Goal: Task Accomplishment & Management: Manage account settings

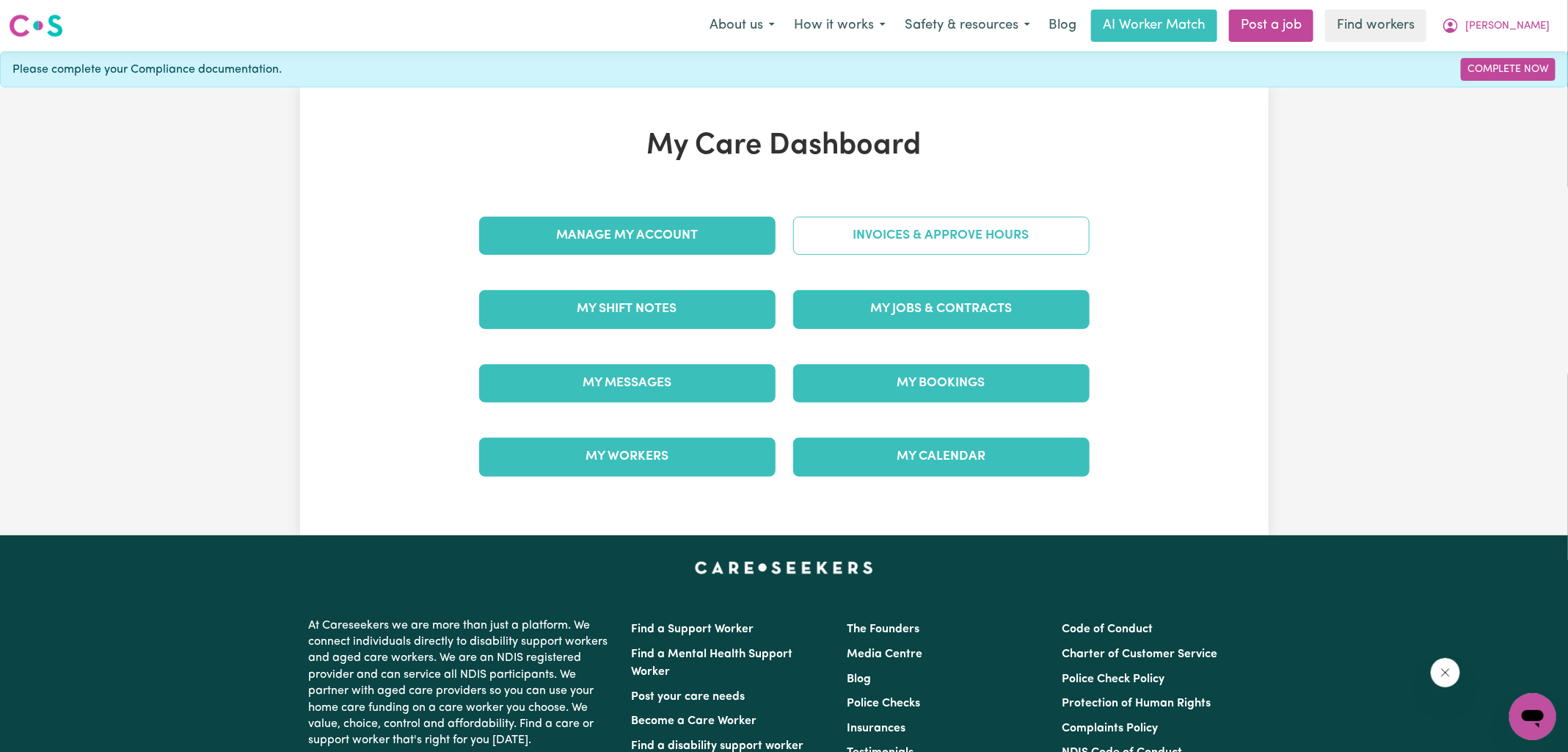
click at [846, 246] on link "Invoices & Approve Hours" at bounding box center [941, 235] width 296 height 38
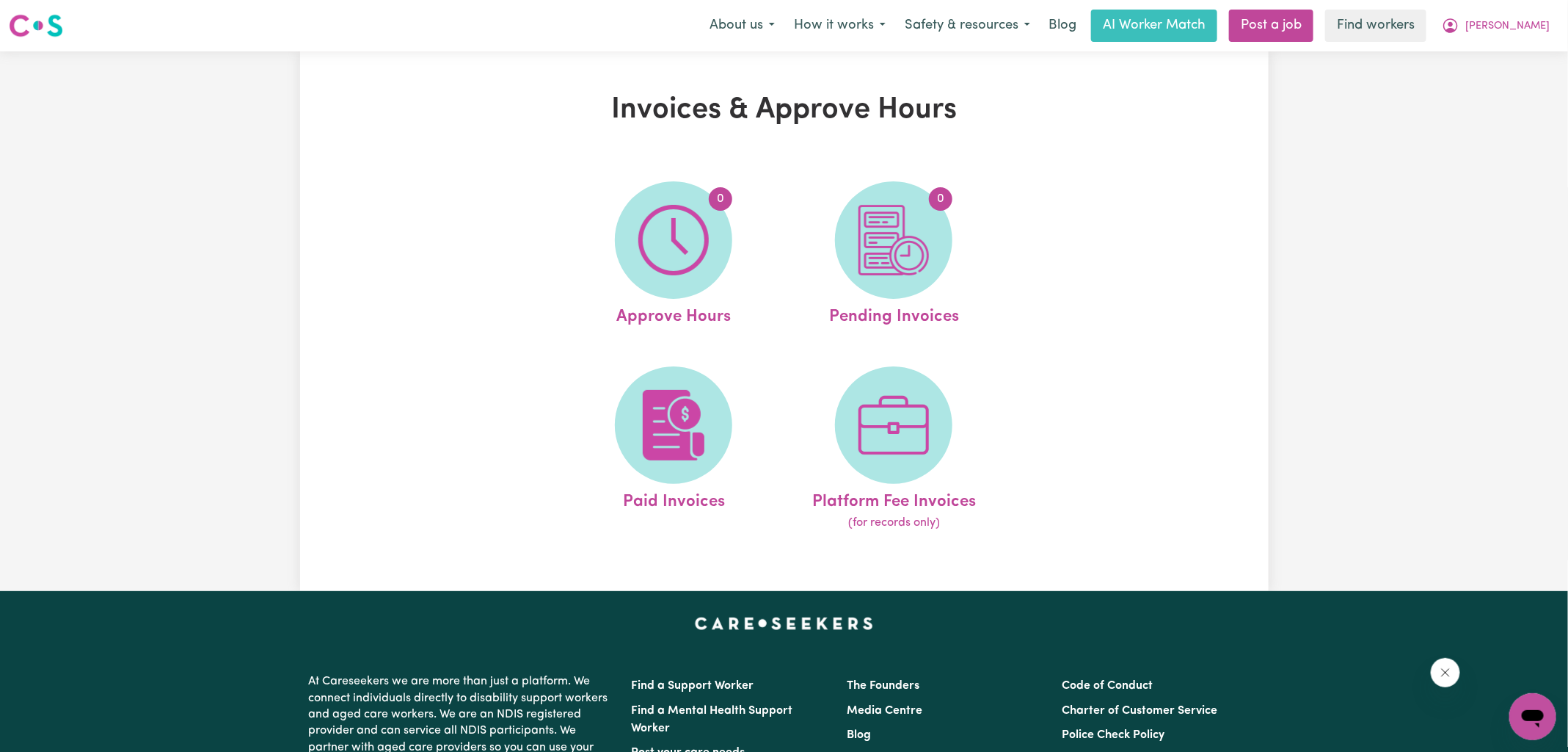
click at [681, 246] on img at bounding box center [673, 239] width 70 height 70
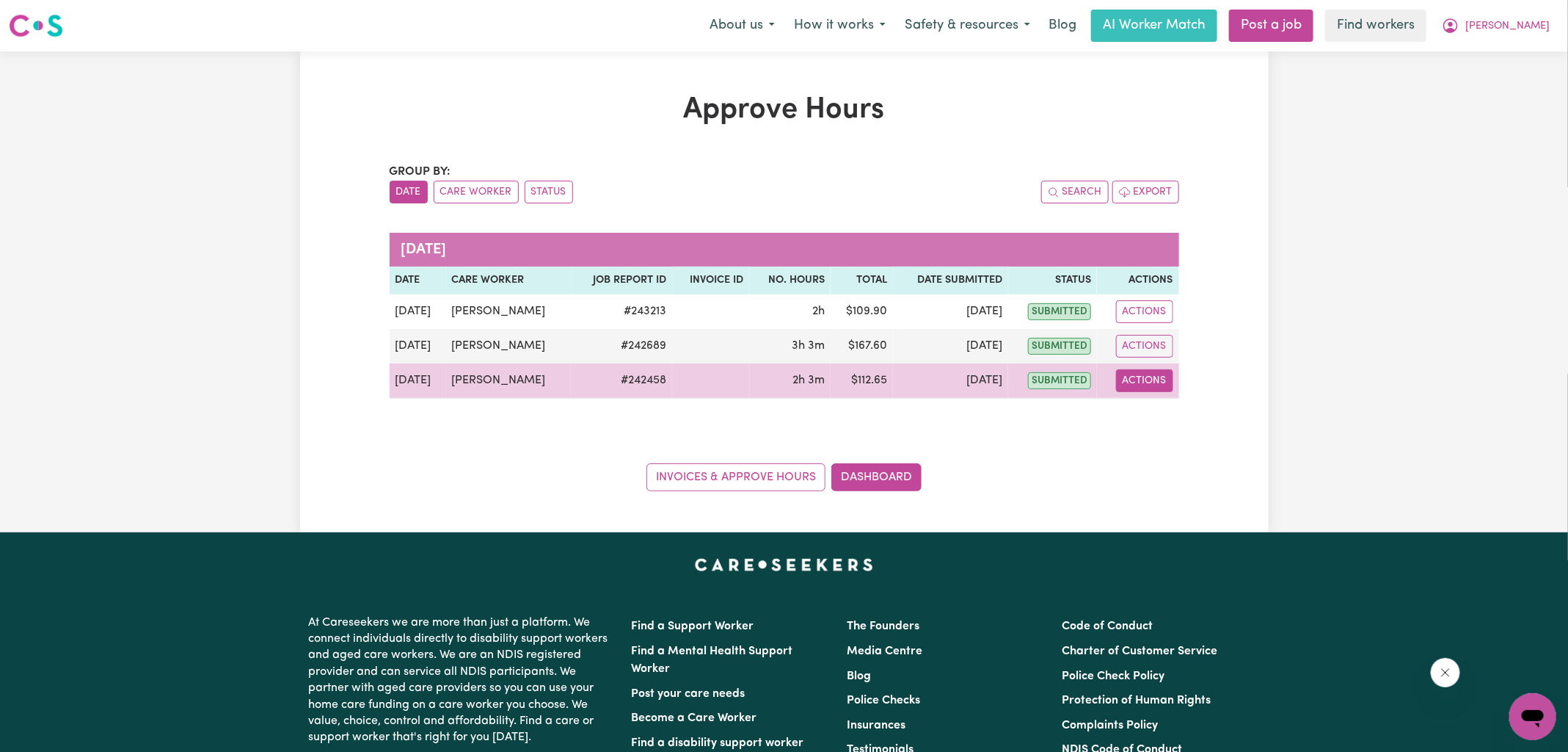
click at [1153, 384] on button "Actions" at bounding box center [1145, 381] width 57 height 23
click at [1174, 410] on link "View Job Report" at bounding box center [1178, 414] width 125 height 29
select select "pm"
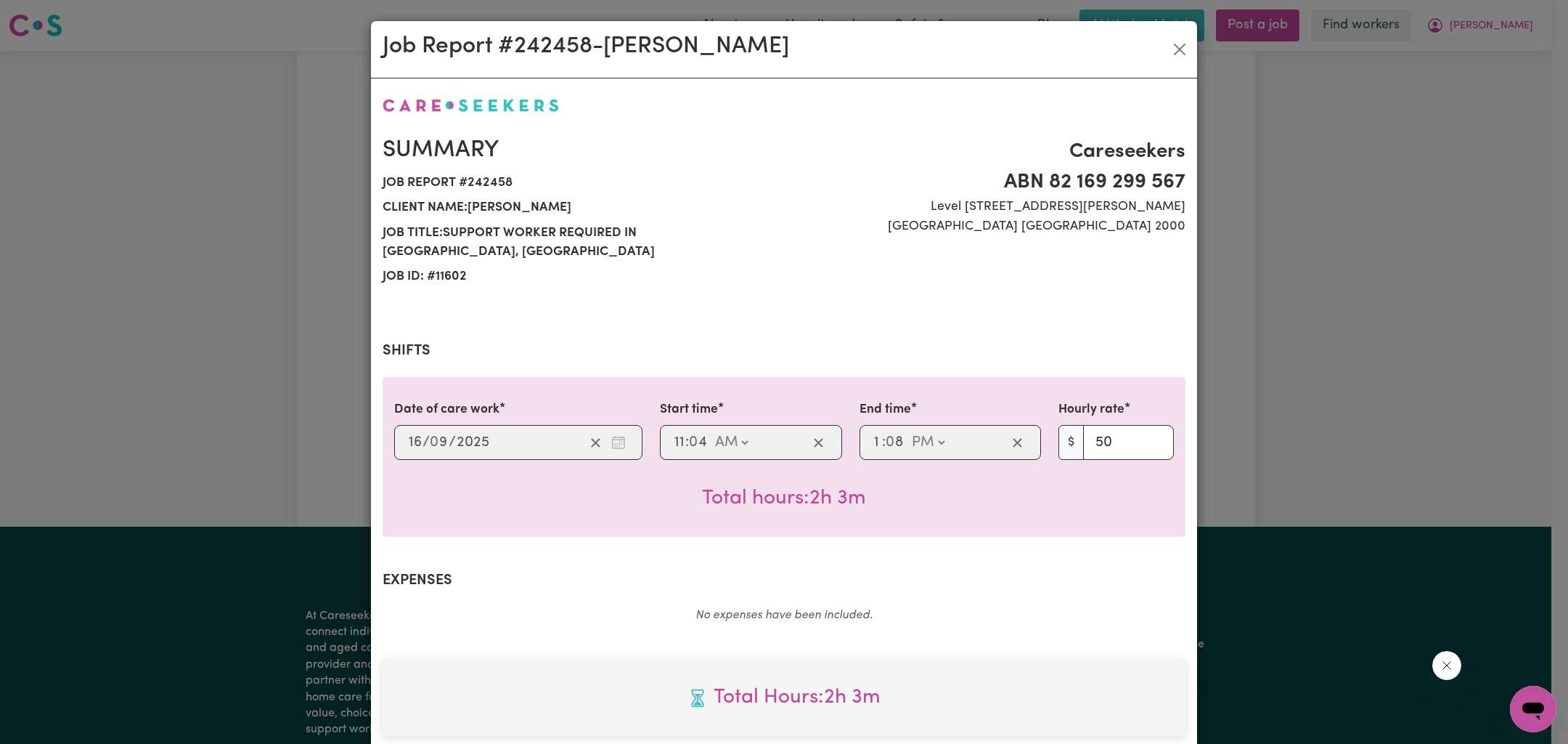
scroll to position [373, 0]
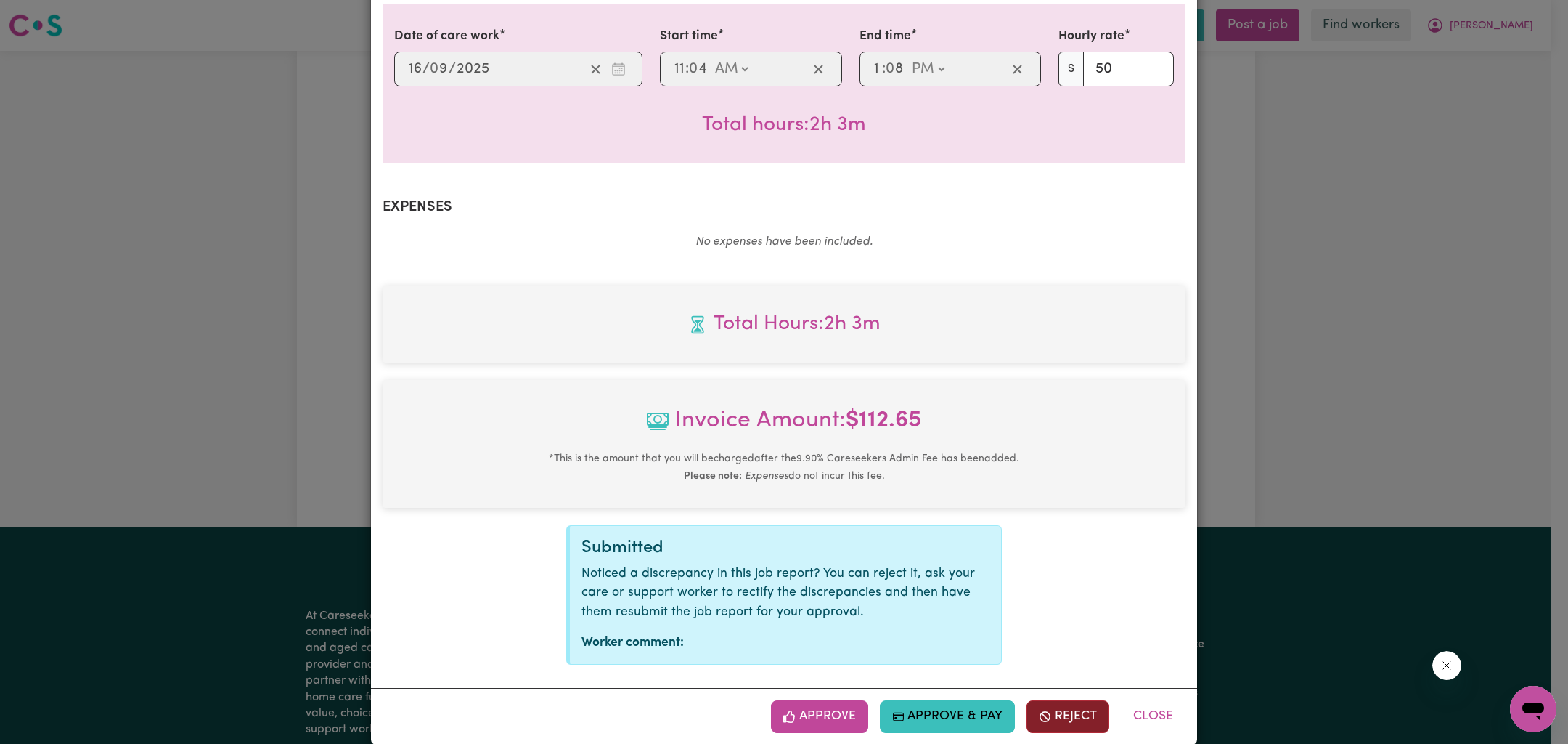
click at [1065, 700] on button "Reject" at bounding box center [1068, 716] width 83 height 32
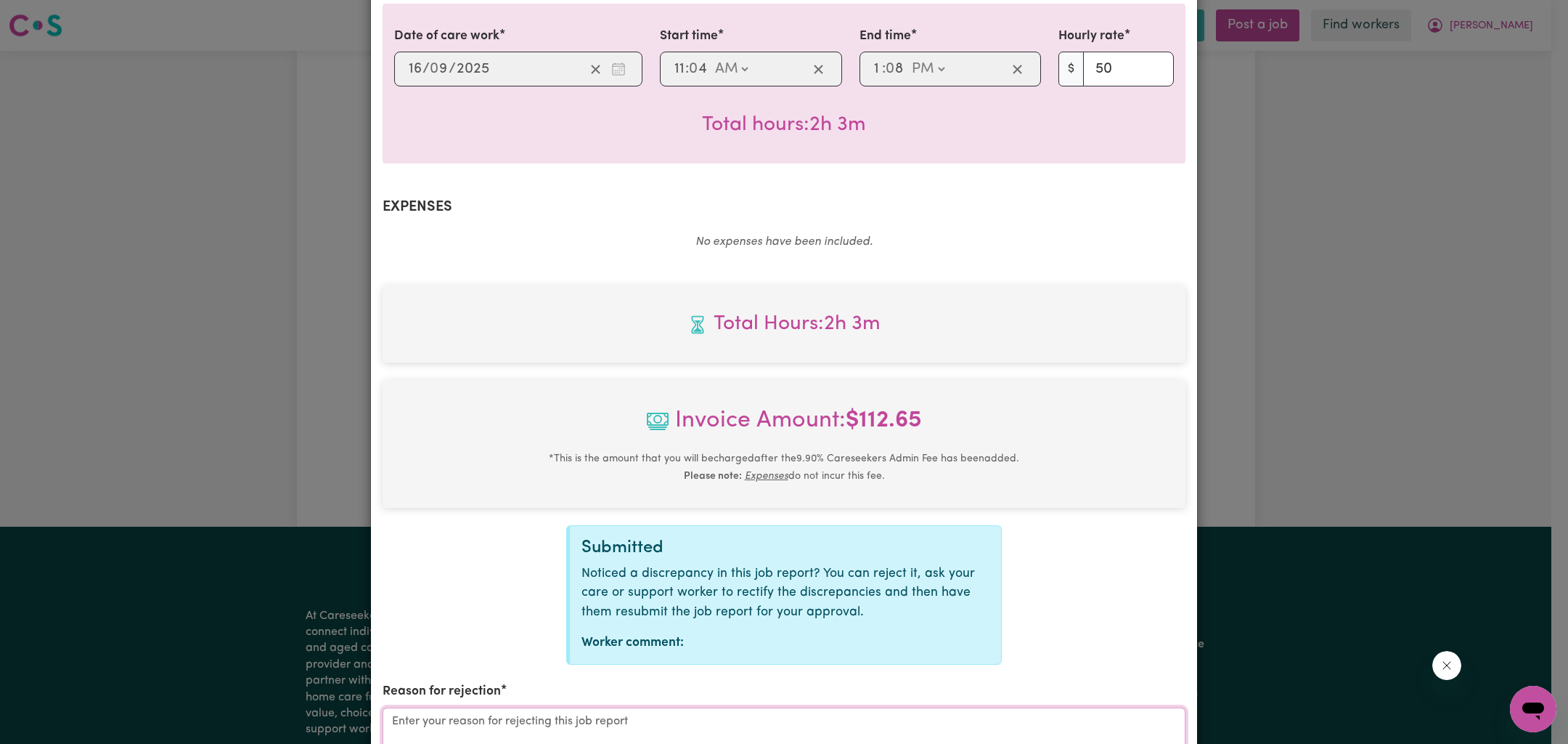
type textarea "x"
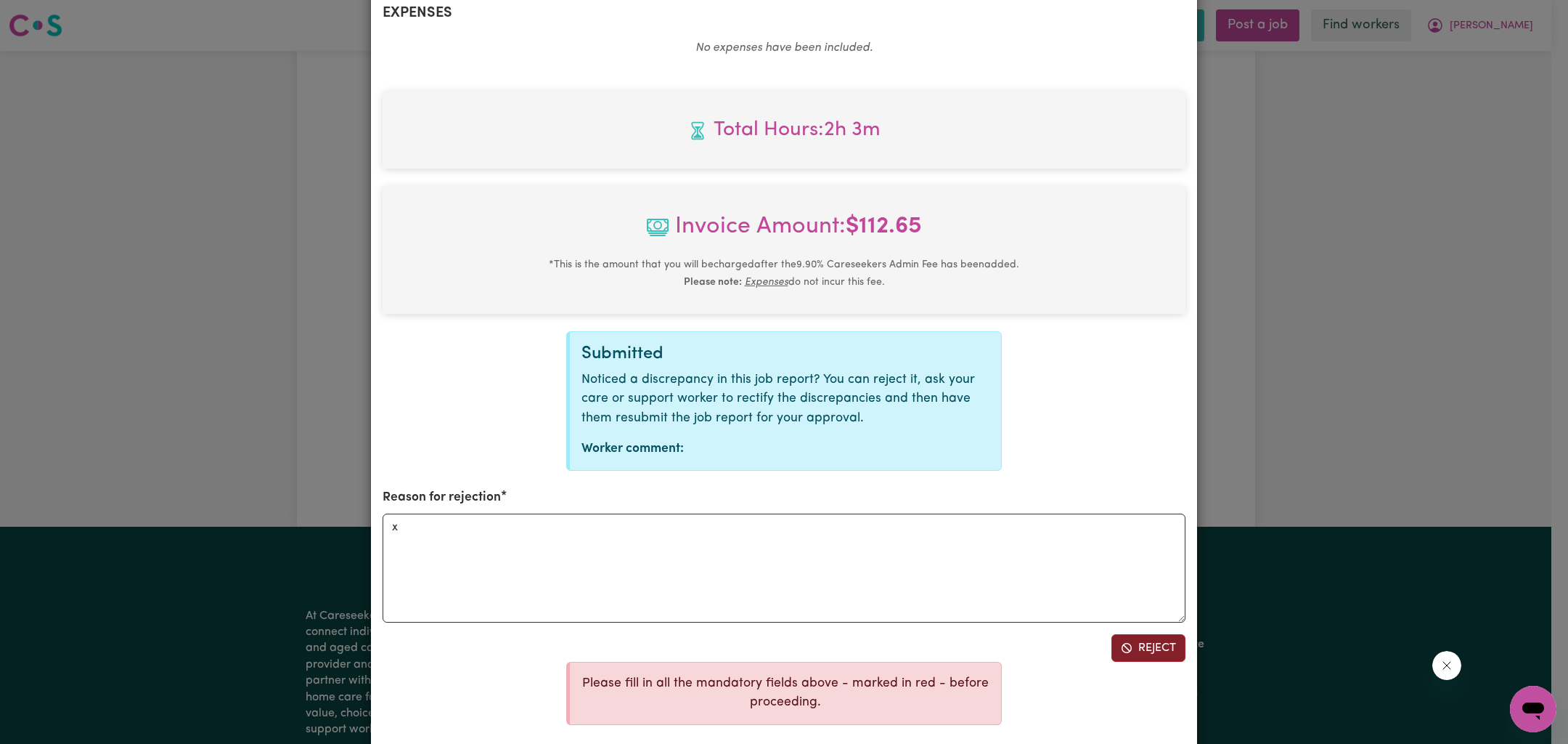
click at [1158, 634] on button "Reject" at bounding box center [1148, 647] width 74 height 27
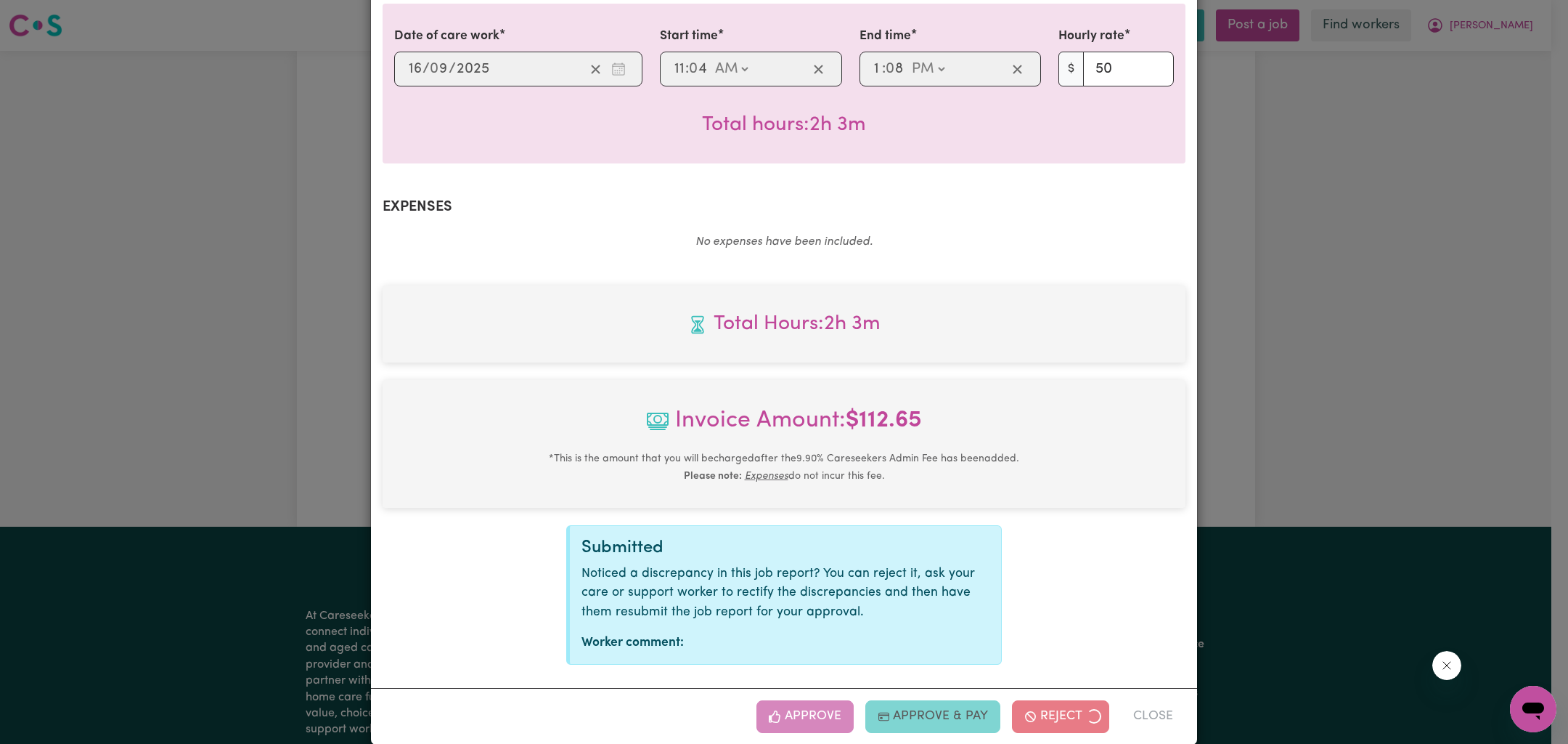
click at [1358, 463] on div "Job Report # 242458 - [PERSON_NAME] Summary Job report # 242458 Client name: [P…" at bounding box center [784, 372] width 1568 height 744
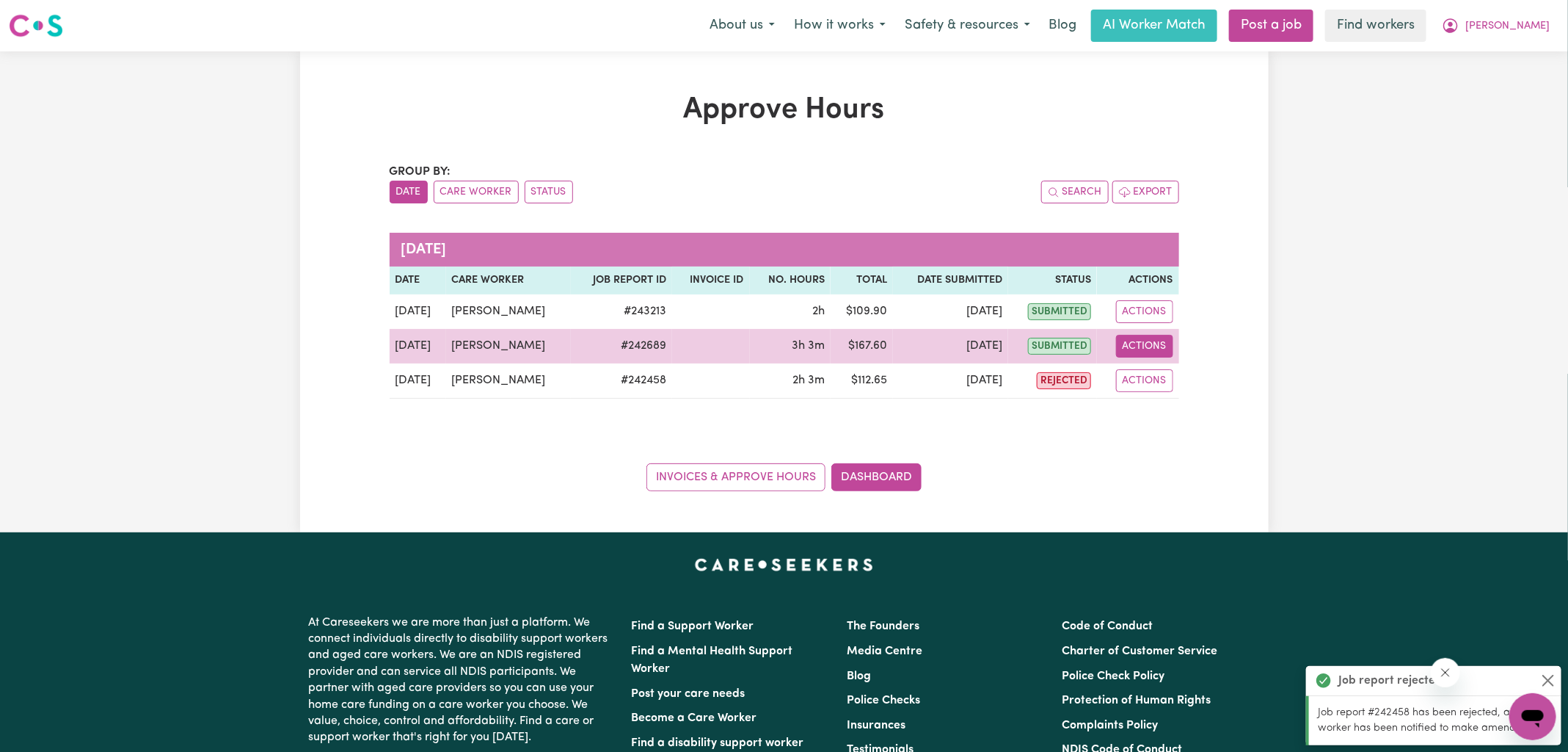
click at [1140, 346] on button "Actions" at bounding box center [1145, 346] width 57 height 23
click at [1158, 380] on link "View Job Report" at bounding box center [1178, 379] width 125 height 29
select select "pm"
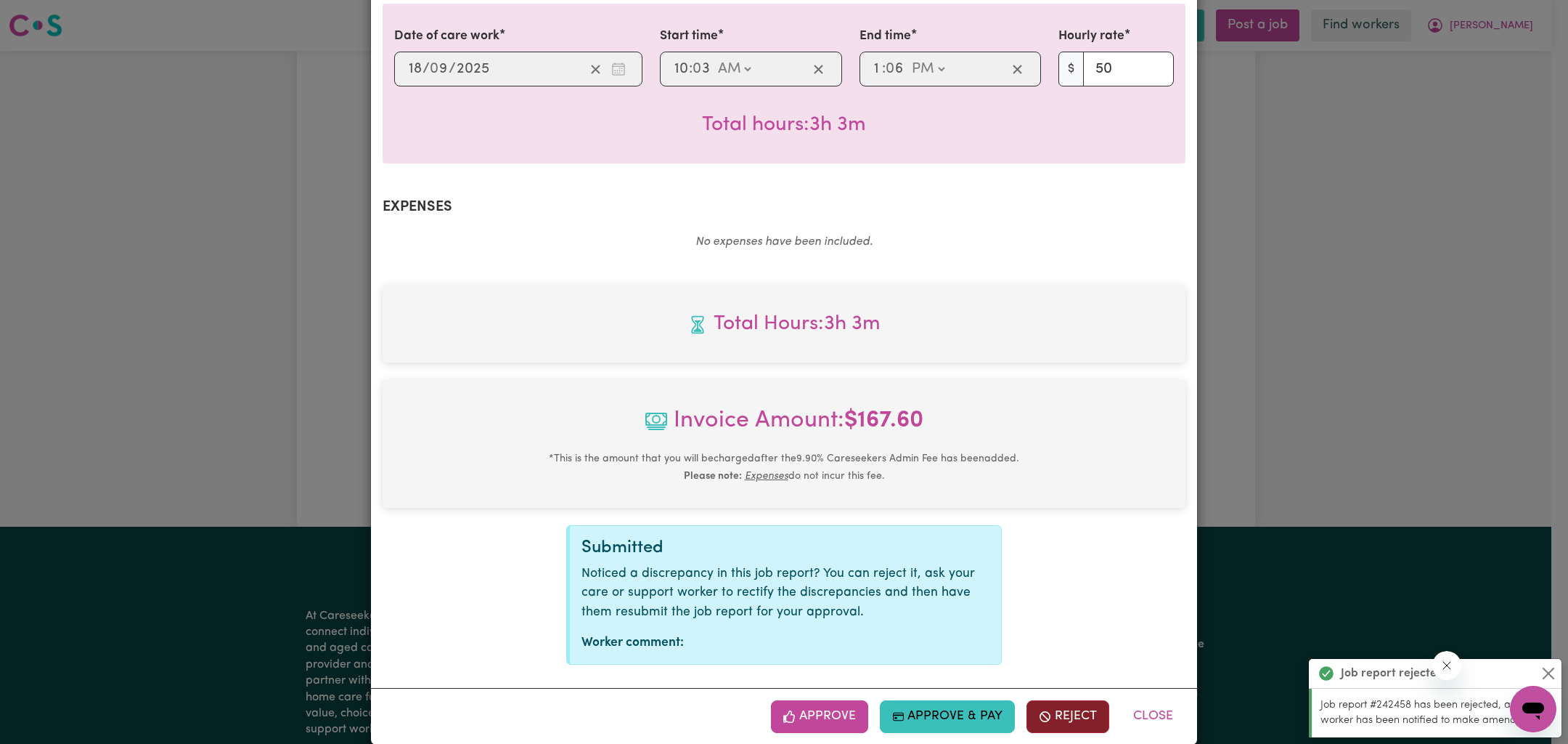
click at [1051, 703] on button "Reject" at bounding box center [1068, 716] width 83 height 32
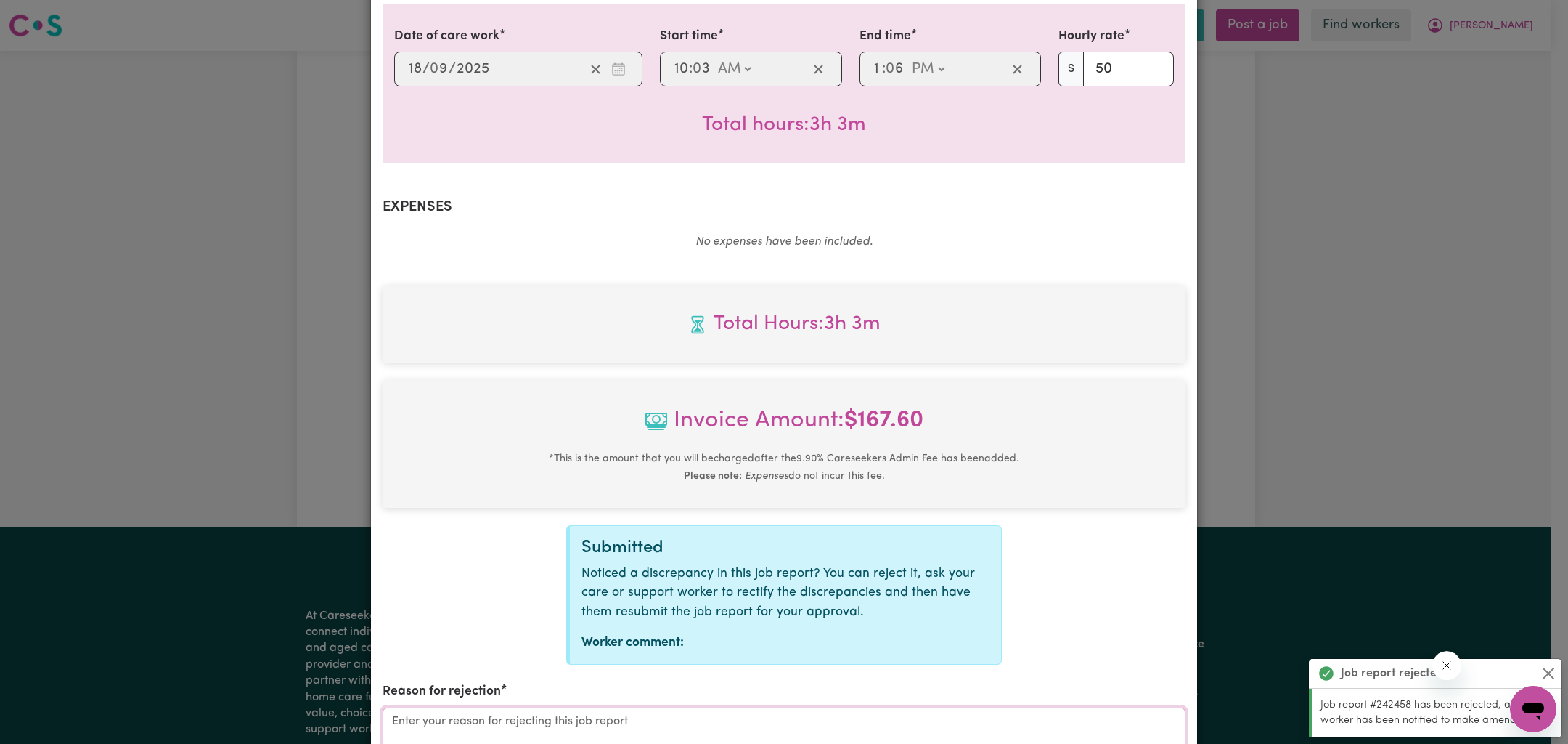
drag, startPoint x: 739, startPoint y: 711, endPoint x: 741, endPoint y: 696, distance: 15.1
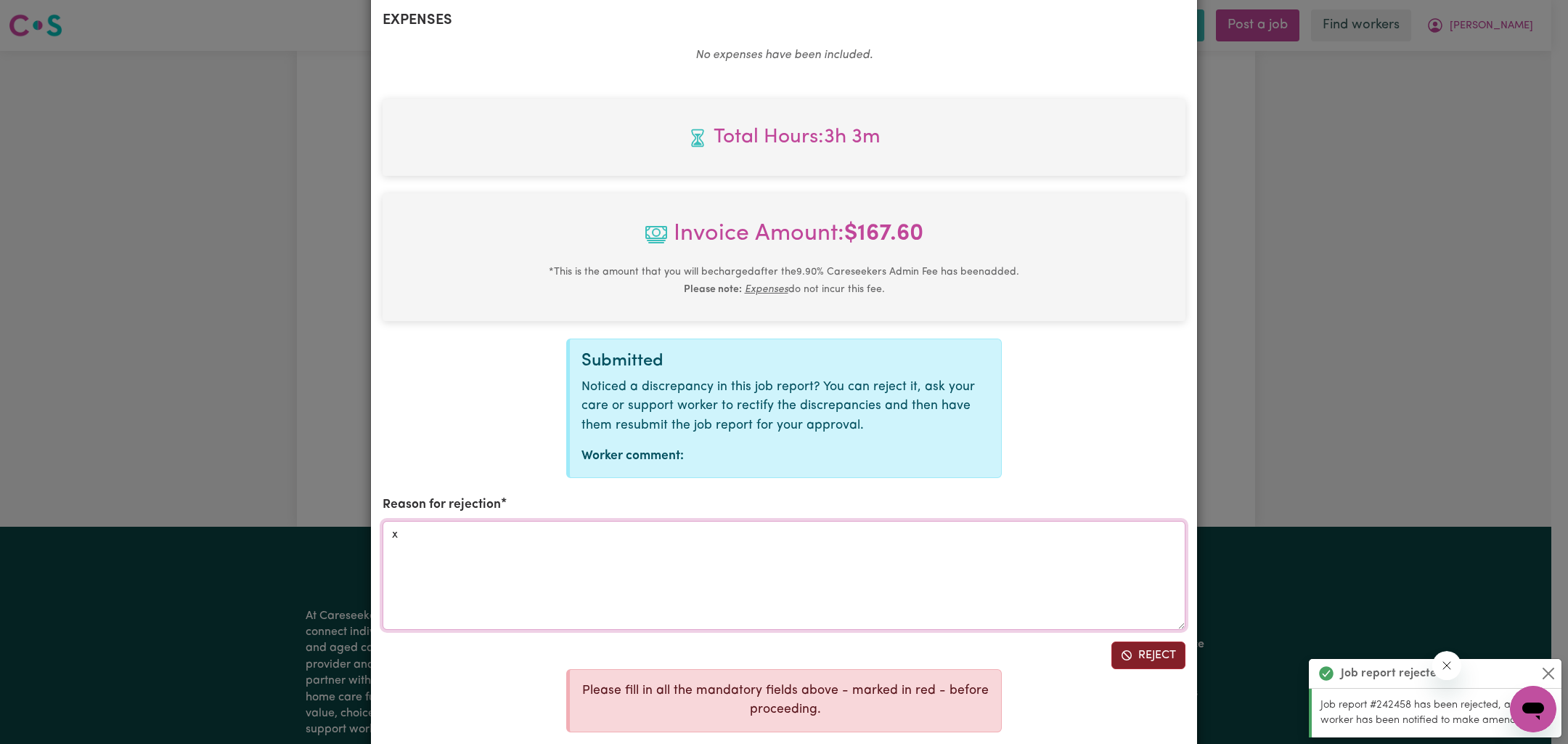
type textarea "x"
click at [1148, 642] on button "Reject" at bounding box center [1148, 655] width 74 height 27
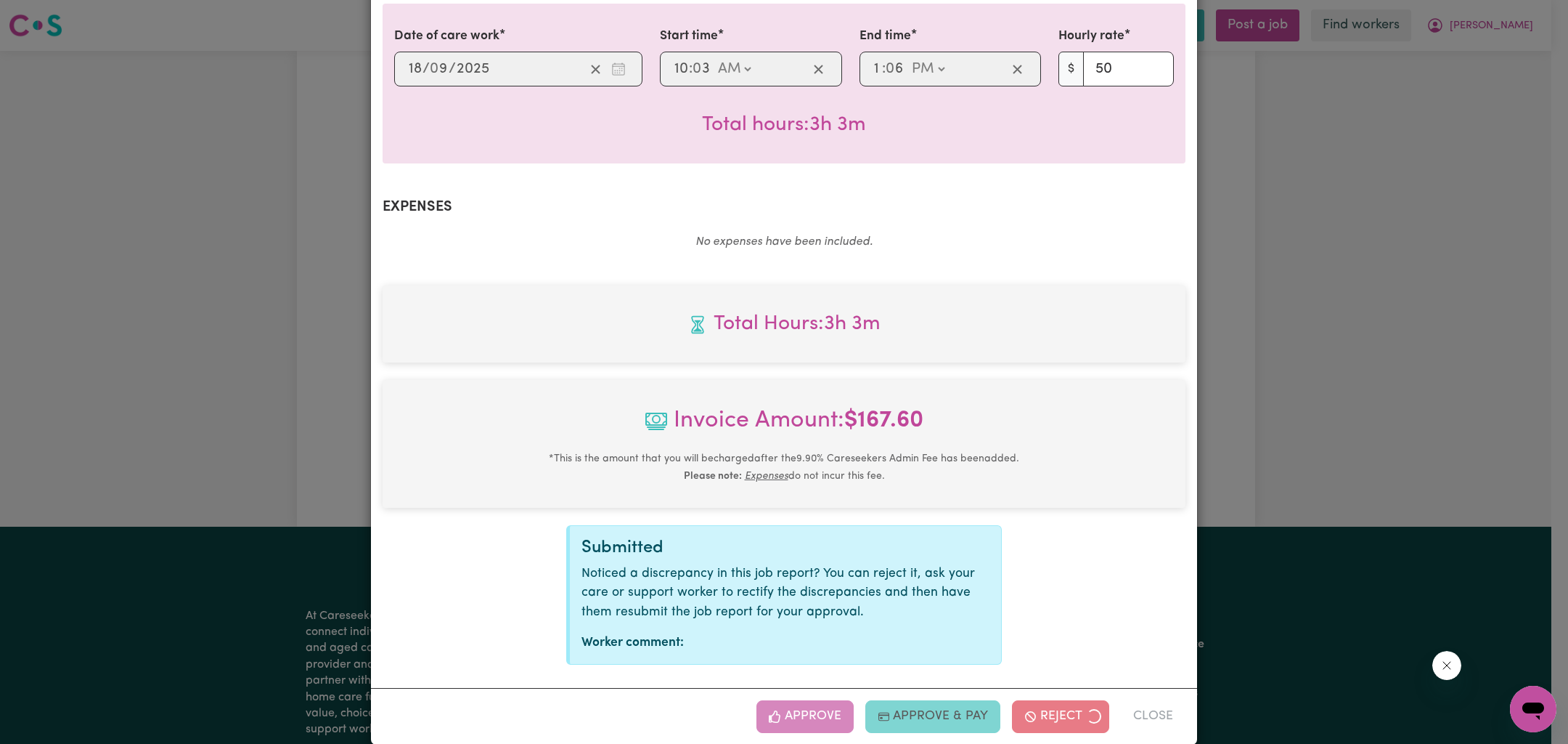
click at [1270, 482] on div "Job Report # 242689 - [PERSON_NAME] Summary Job report # 242689 Client name: [P…" at bounding box center [784, 372] width 1568 height 744
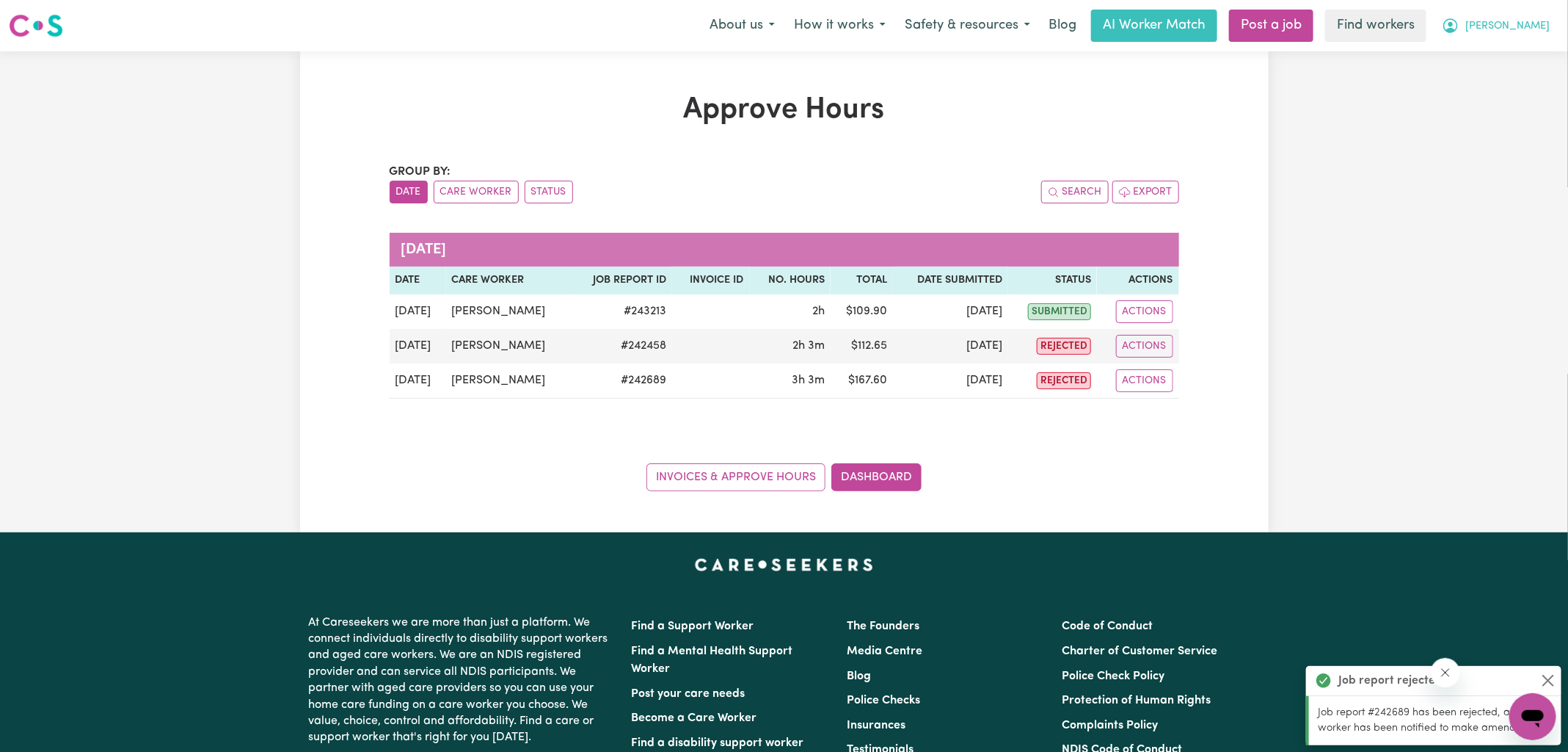
click at [1530, 31] on span "[PERSON_NAME]" at bounding box center [1508, 27] width 84 height 16
click at [1495, 85] on link "Logout" at bounding box center [1500, 84] width 116 height 28
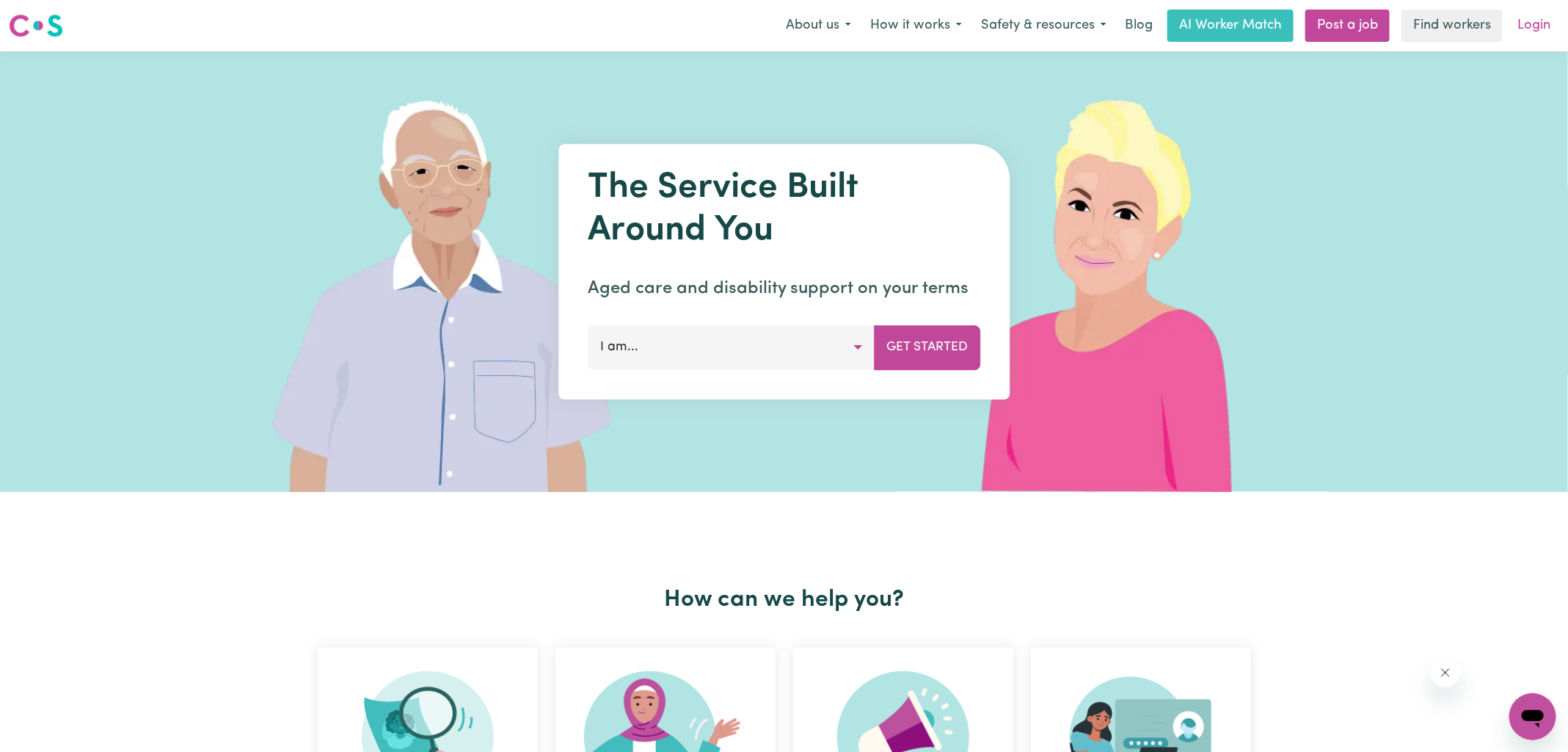
click at [1527, 35] on link "Login" at bounding box center [1533, 26] width 51 height 32
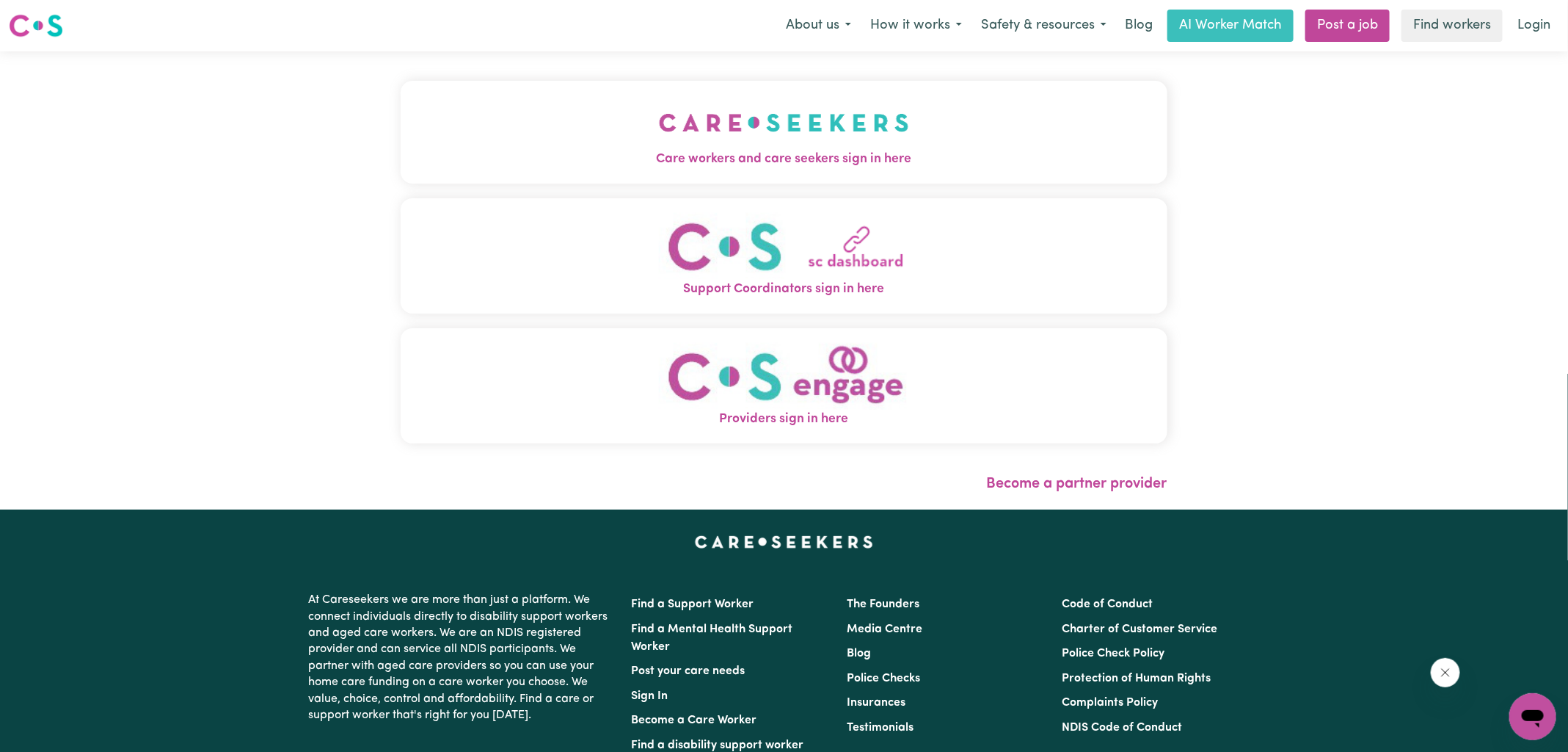
click at [791, 145] on img "Care workers and care seekers sign in here" at bounding box center [784, 122] width 250 height 54
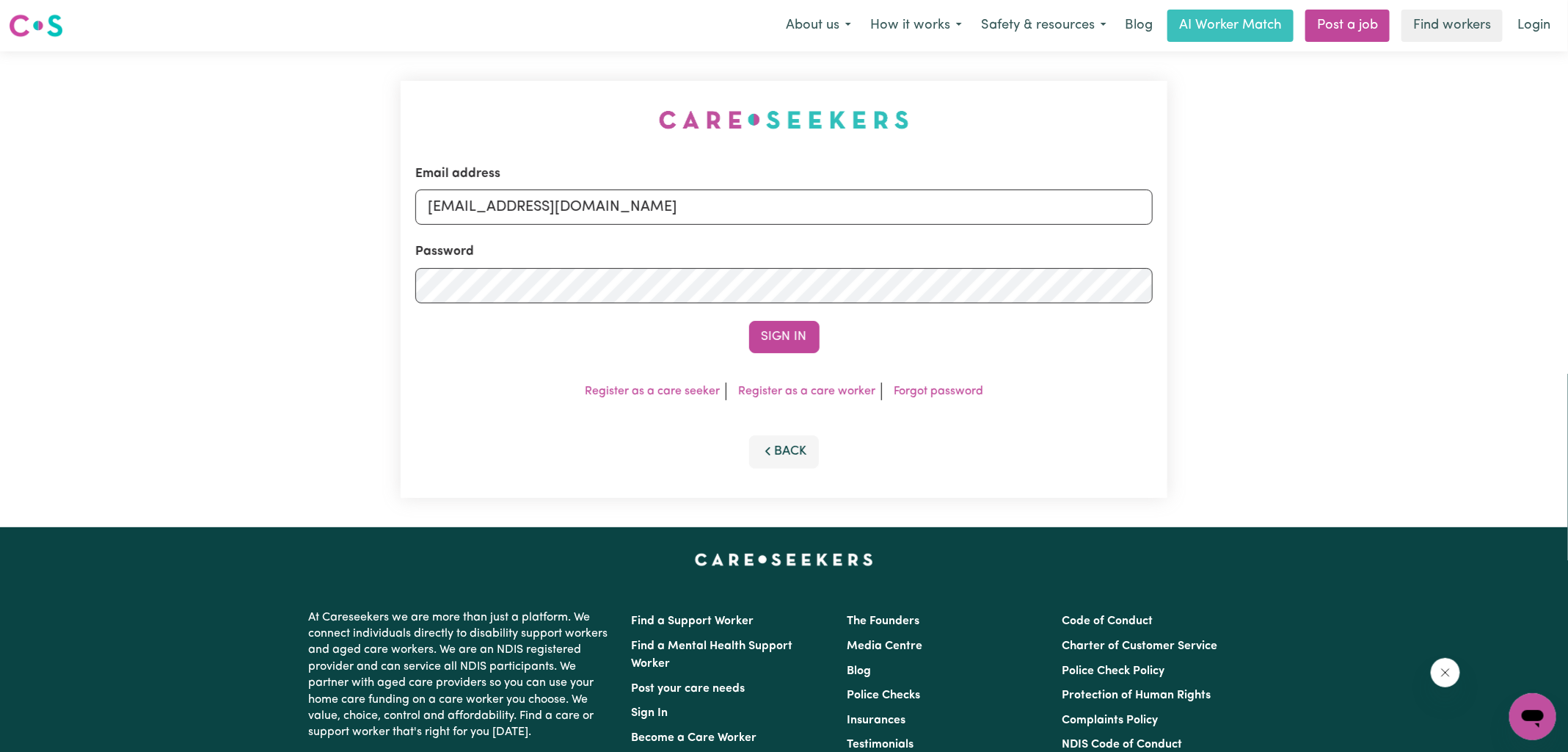
click at [181, 146] on div "Email address [EMAIL_ADDRESS][DOMAIN_NAME] Password Sign In Register as a care …" at bounding box center [784, 289] width 1568 height 476
drag, startPoint x: 505, startPoint y: 206, endPoint x: 1506, endPoint y: 271, distance: 1003.1
click at [1506, 271] on div "Email address [EMAIL_ADDRESS][DOMAIN_NAME] Password Sign In Register as a care …" at bounding box center [784, 289] width 1568 height 476
type input "superuser~[EMAIL_ADDRESS][DOMAIN_NAME]"
click at [749, 321] on button "Sign In" at bounding box center [784, 337] width 70 height 32
